Goal: Task Accomplishment & Management: Manage account settings

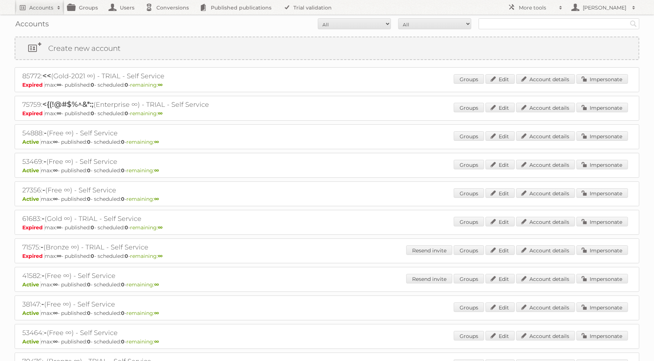
click at [493, 30] on div "Accounts All Active Expired Pending All Paid Trials Self service Search" at bounding box center [327, 24] width 625 height 18
click at [499, 20] on input "text" at bounding box center [559, 23] width 161 height 11
type input "zeeman"
click at [628, 18] on input "Search" at bounding box center [633, 23] width 11 height 11
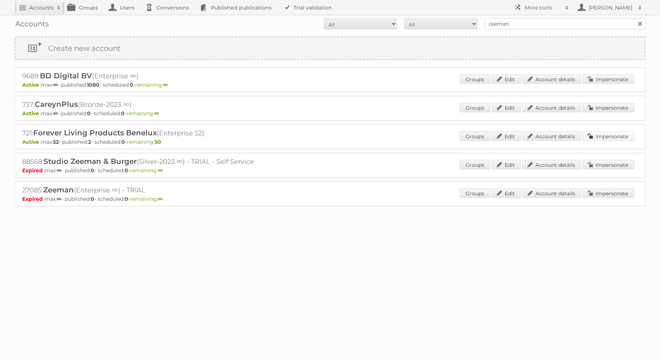
click at [589, 136] on link "Impersonate" at bounding box center [608, 135] width 52 height 9
click at [248, 3] on link "Published publications" at bounding box center [237, 7] width 83 height 15
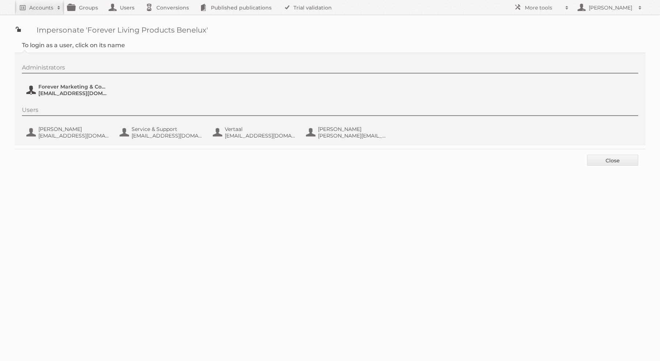
click at [83, 90] on span "[EMAIL_ADDRESS][DOMAIN_NAME]" at bounding box center [73, 93] width 71 height 7
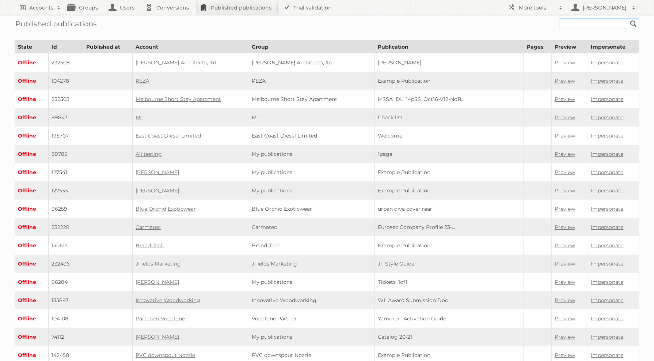
click at [594, 26] on input "text" at bounding box center [599, 23] width 80 height 11
paste input "2394478"
type input "2394478"
click at [628, 18] on input "Search" at bounding box center [633, 23] width 11 height 11
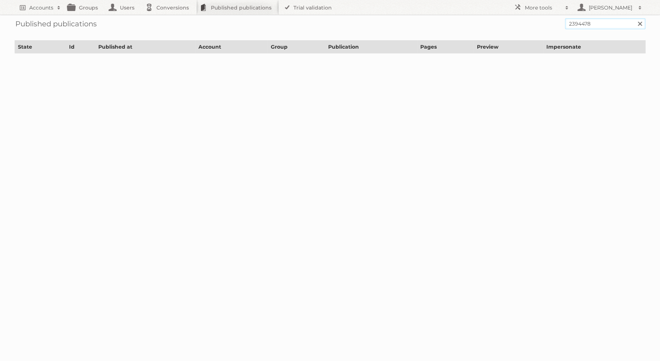
click at [598, 26] on input "2394478" at bounding box center [605, 23] width 80 height 11
type input "zeeman"
click at [634, 18] on input "Search" at bounding box center [639, 23] width 11 height 11
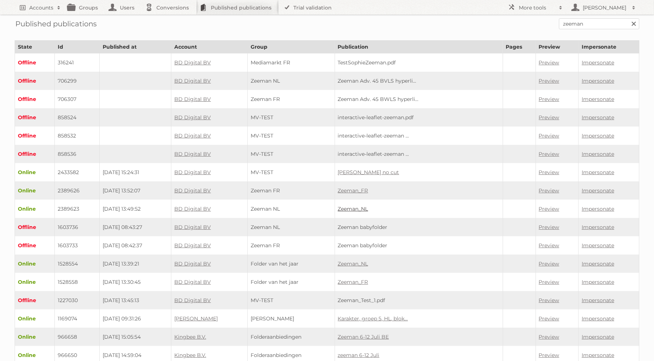
click at [368, 205] on link "Zeeman_NL" at bounding box center [353, 208] width 30 height 7
click at [598, 205] on link "Impersonate" at bounding box center [598, 208] width 33 height 7
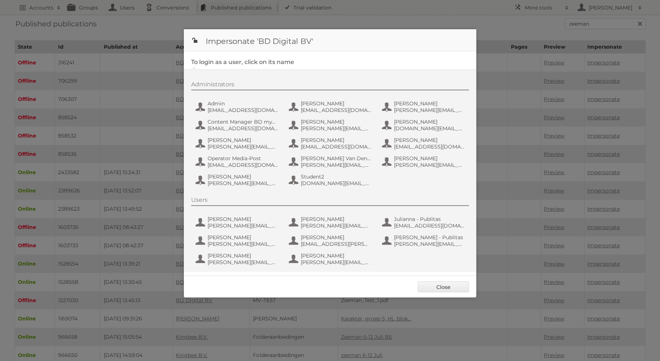
click at [244, 92] on div "Administrators Admin admin@agilys.com Alexandra P alexandrap@mediapost-hitmail.…" at bounding box center [333, 135] width 285 height 108
click at [241, 104] on span "Admin" at bounding box center [242, 103] width 71 height 7
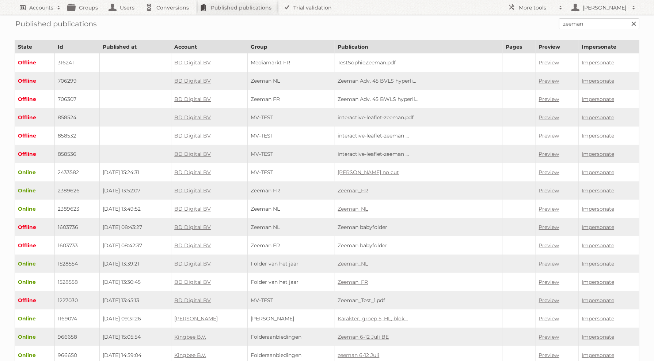
click at [41, 11] on link "Accounts" at bounding box center [40, 7] width 50 height 15
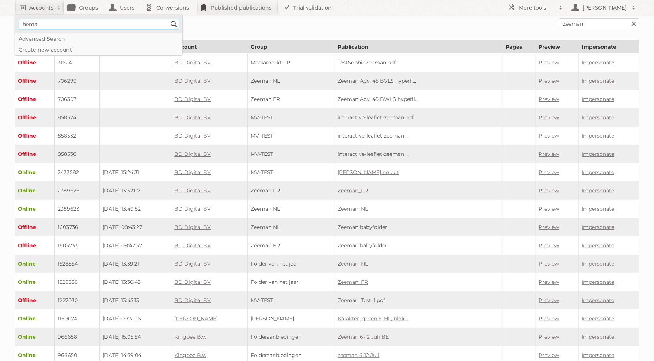
type input"] "hema"
click at [168, 19] on input "Search" at bounding box center [173, 24] width 11 height 11
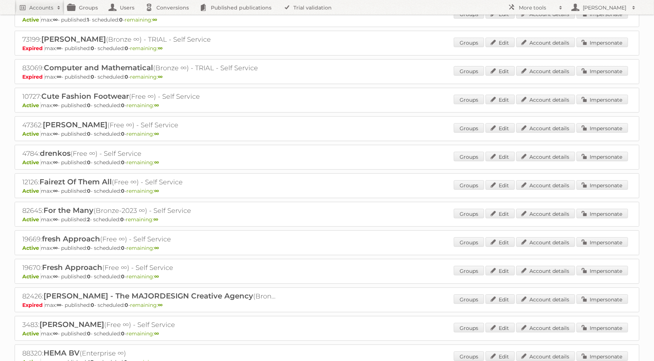
scroll to position [320, 0]
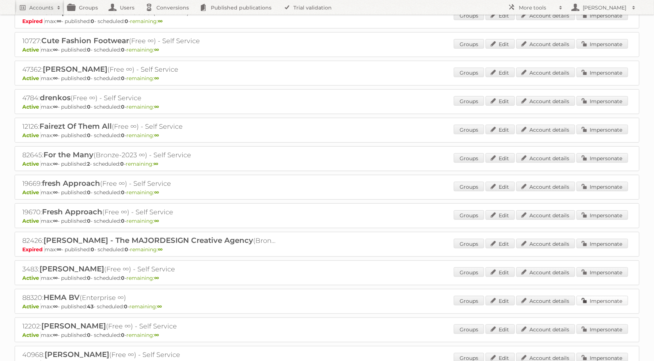
click at [605, 296] on link "Impersonate" at bounding box center [602, 300] width 52 height 9
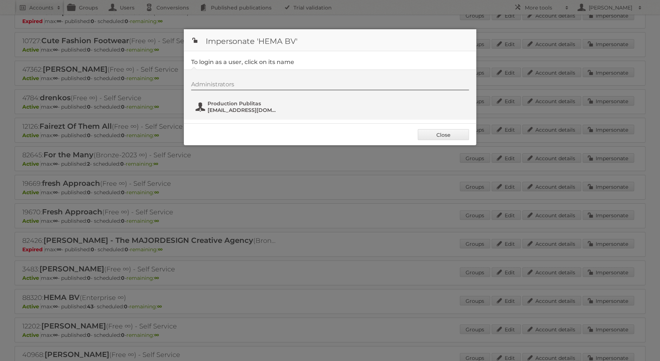
click at [228, 103] on span "Production Publitas" at bounding box center [242, 103] width 71 height 7
